Goal: Information Seeking & Learning: Learn about a topic

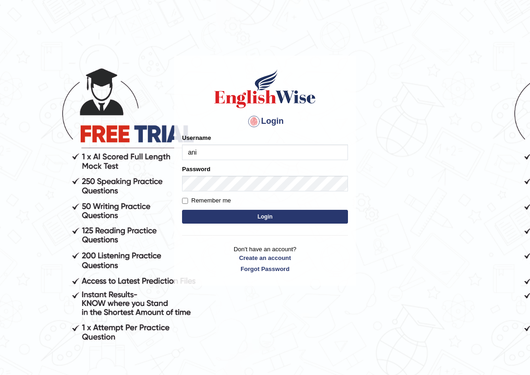
type input "anishatamang_parramatta"
click at [233, 213] on button "Login" at bounding box center [265, 217] width 166 height 14
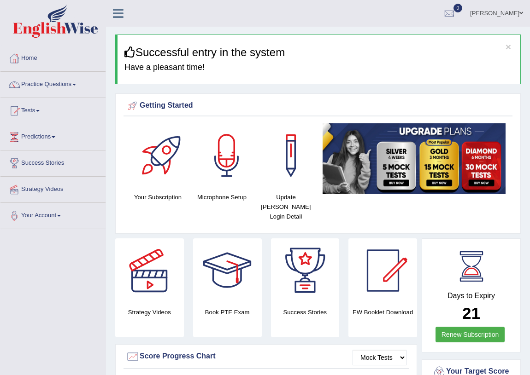
click at [74, 86] on link "Practice Questions" at bounding box center [52, 83] width 105 height 23
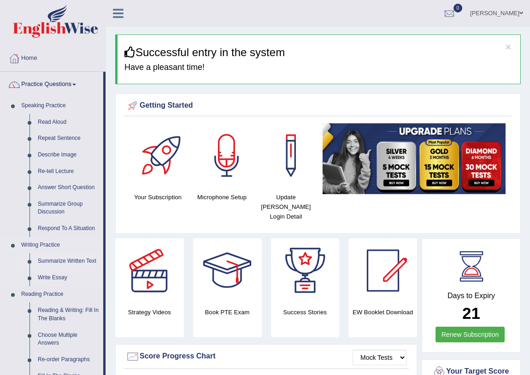
click at [72, 263] on link "Summarize Written Text" at bounding box center [69, 261] width 70 height 17
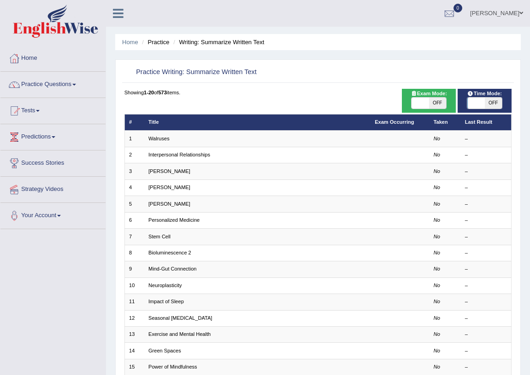
click at [423, 101] on span at bounding box center [419, 103] width 17 height 11
checkbox input "true"
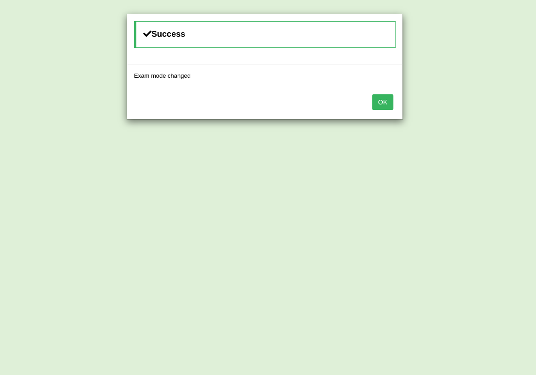
click at [388, 101] on button "OK" at bounding box center [382, 102] width 21 height 16
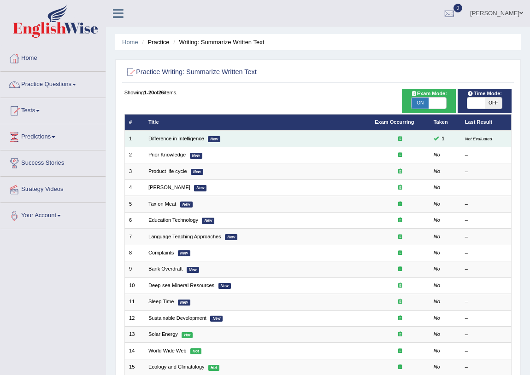
click at [270, 136] on td "Difference in Intelligence New" at bounding box center [257, 139] width 226 height 16
click at [270, 139] on td "Difference in Intelligence New" at bounding box center [257, 139] width 226 height 16
click at [345, 138] on td "Difference in Intelligence New" at bounding box center [257, 139] width 226 height 16
click at [190, 137] on link "Difference in Intelligence" at bounding box center [176, 139] width 56 height 6
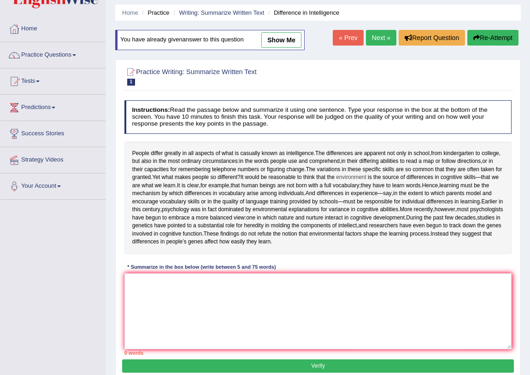
scroll to position [24, 0]
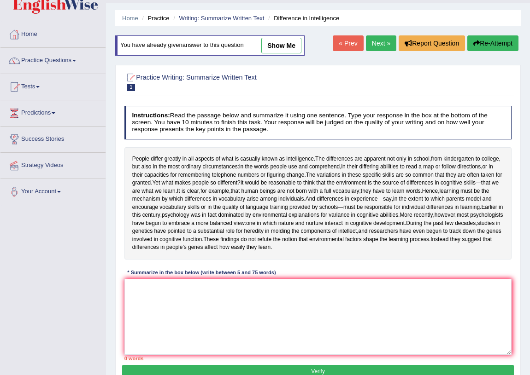
click at [297, 45] on link "show me" at bounding box center [281, 46] width 40 height 16
type textarea "The passage outlines people intelligence, explaining that words people use and …"
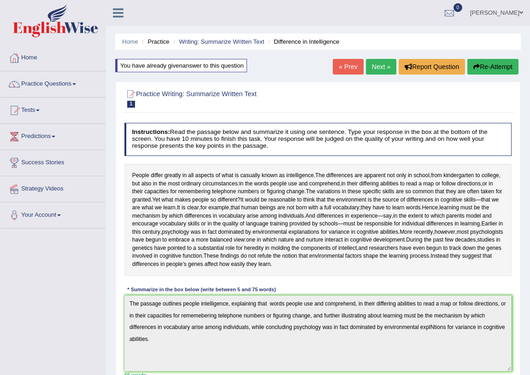
scroll to position [0, 0]
click at [381, 64] on link "Next »" at bounding box center [381, 67] width 30 height 16
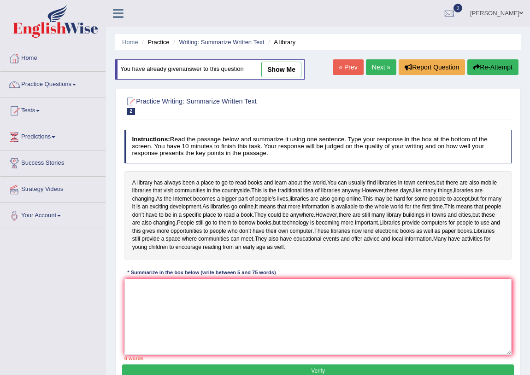
click at [280, 66] on link "show me" at bounding box center [281, 70] width 40 height 16
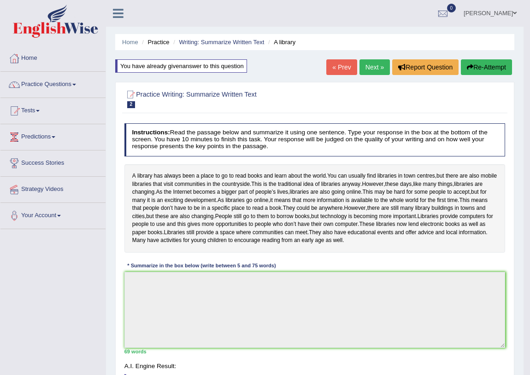
type textarea "The passage outlines library has been a place to go to read books and learn abo…"
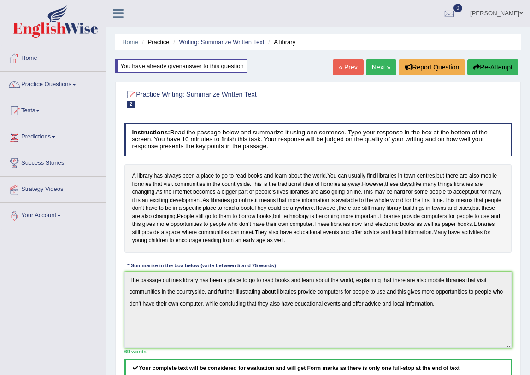
click at [380, 69] on link "Next »" at bounding box center [381, 67] width 30 height 16
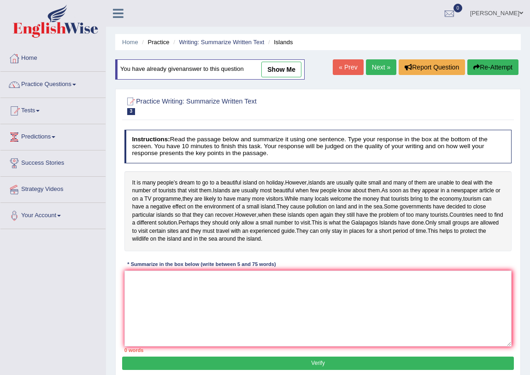
click at [280, 64] on link "show me" at bounding box center [281, 70] width 40 height 16
type textarea "The passage outlines that people's dream to go to a beautiful island on holiday…"
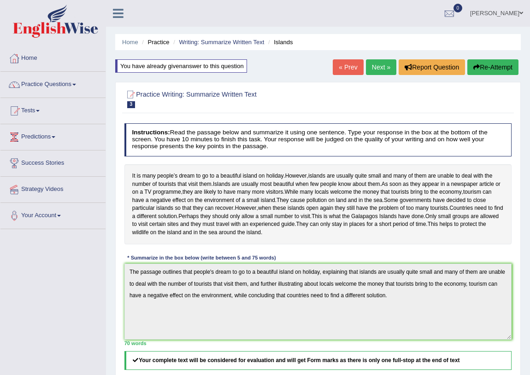
click at [377, 65] on link "Next »" at bounding box center [381, 67] width 30 height 16
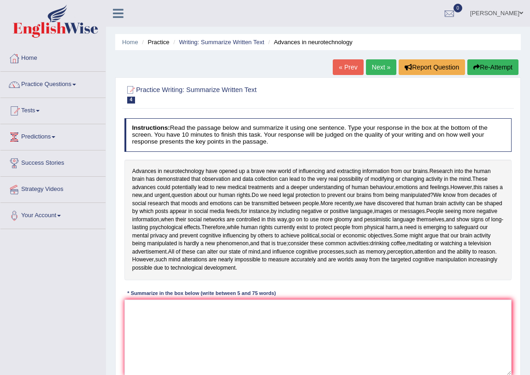
scroll to position [108, 0]
